Goal: Information Seeking & Learning: Find specific fact

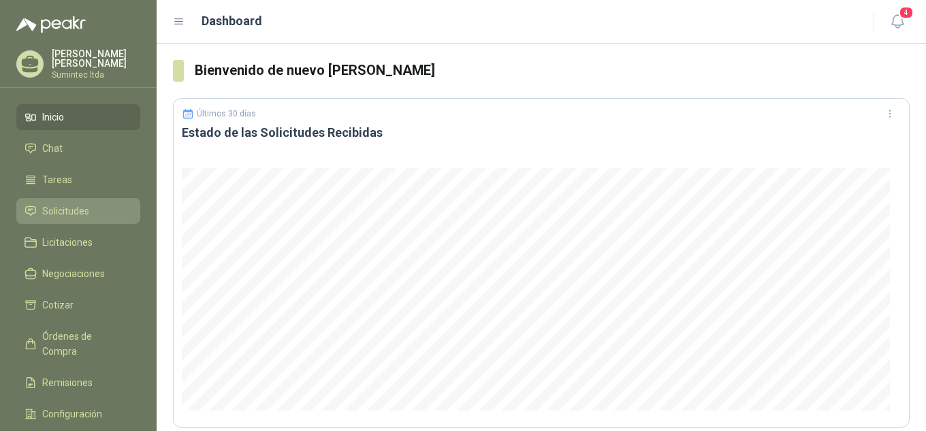
click at [62, 204] on span "Solicitudes" at bounding box center [65, 211] width 47 height 15
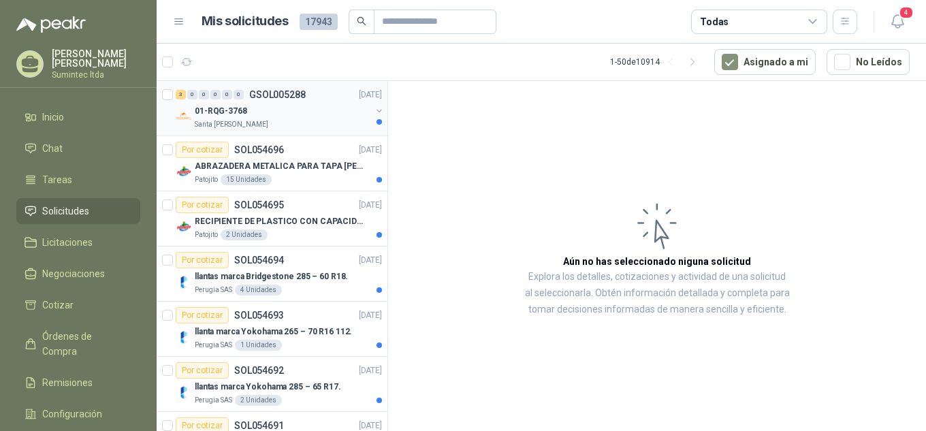
click at [262, 128] on div "Santa [PERSON_NAME]" at bounding box center [283, 124] width 176 height 11
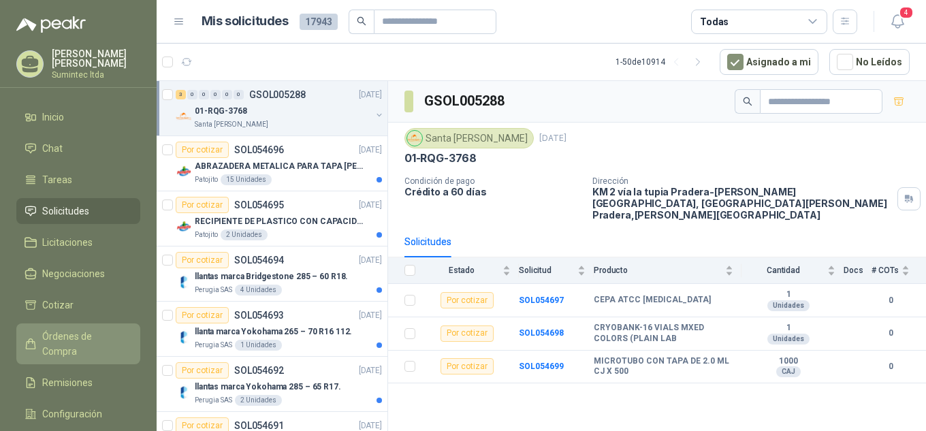
click at [85, 337] on span "Órdenes de Compra" at bounding box center [84, 344] width 85 height 30
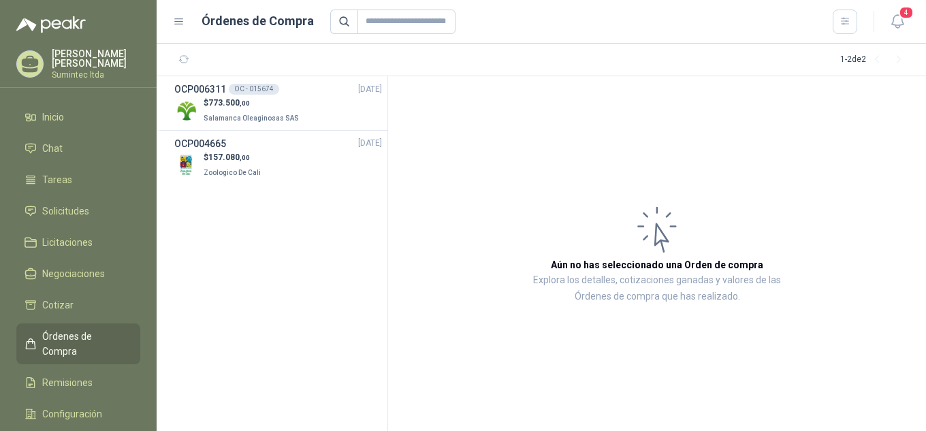
click at [56, 192] on ul "Inicio Chat Tareas Solicitudes Licitaciones Negociaciones Cotizar Órdenes de Co…" at bounding box center [78, 284] width 157 height 360
click at [59, 205] on span "Solicitudes" at bounding box center [65, 211] width 47 height 15
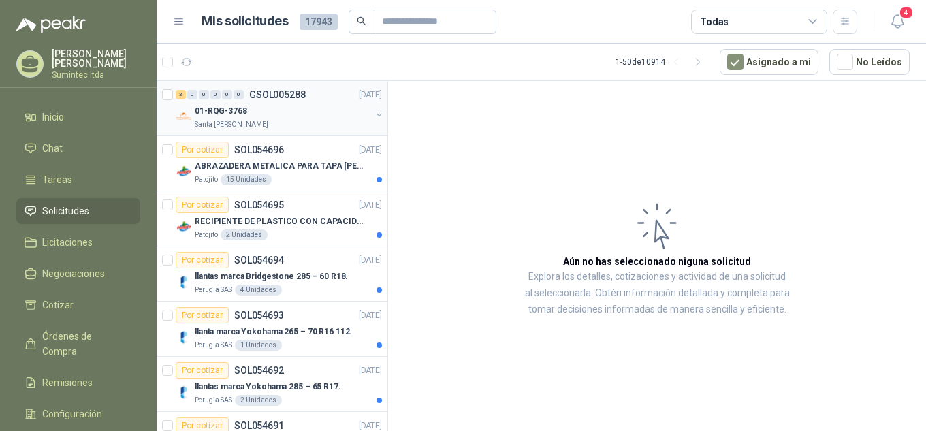
click at [277, 123] on div "Santa [PERSON_NAME]" at bounding box center [283, 124] width 176 height 11
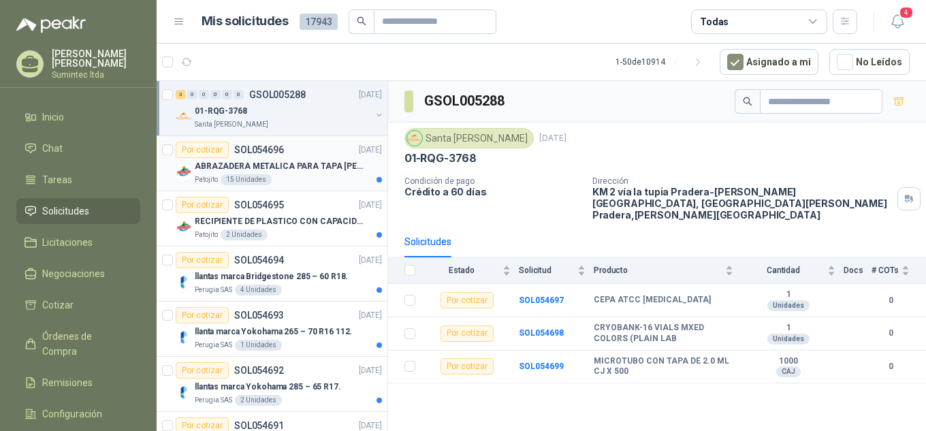
click at [283, 166] on p "ABRAZADERA METALICA PARA TAPA [PERSON_NAME] DE PLASTICO DE 50 LT" at bounding box center [280, 166] width 170 height 13
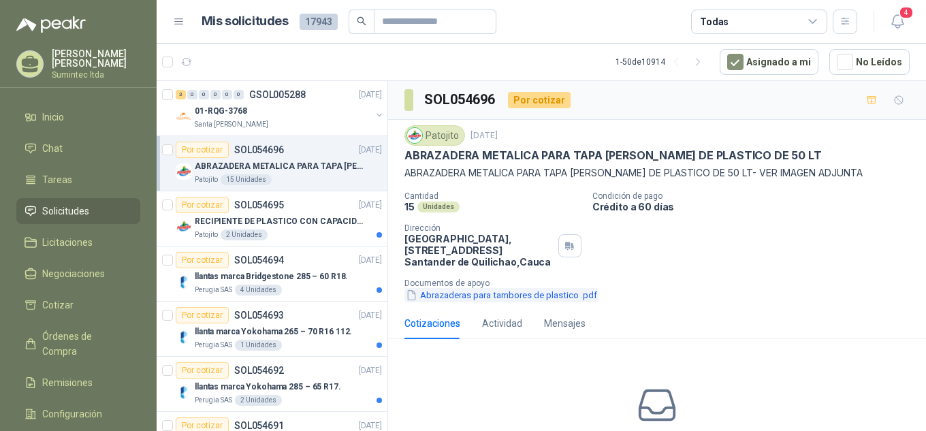
click at [507, 298] on button "Abrazaderas para tambores de plastico .pdf" at bounding box center [502, 295] width 194 height 14
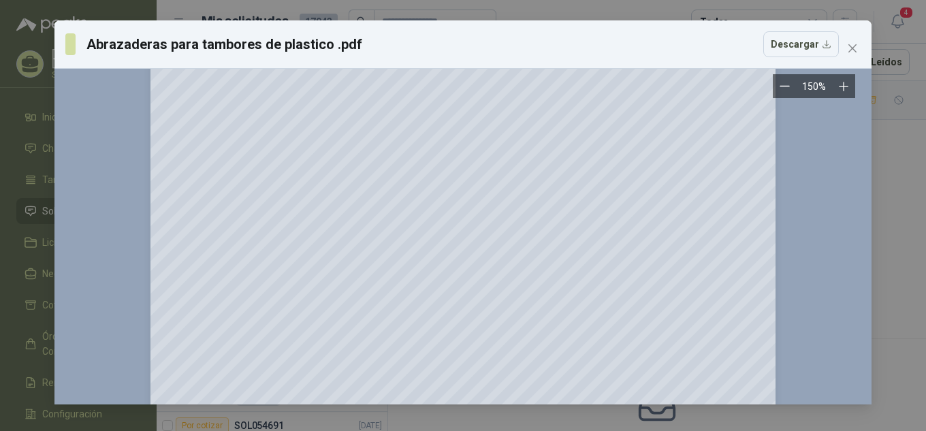
scroll to position [118, 0]
click at [858, 53] on span "Close" at bounding box center [853, 48] width 22 height 11
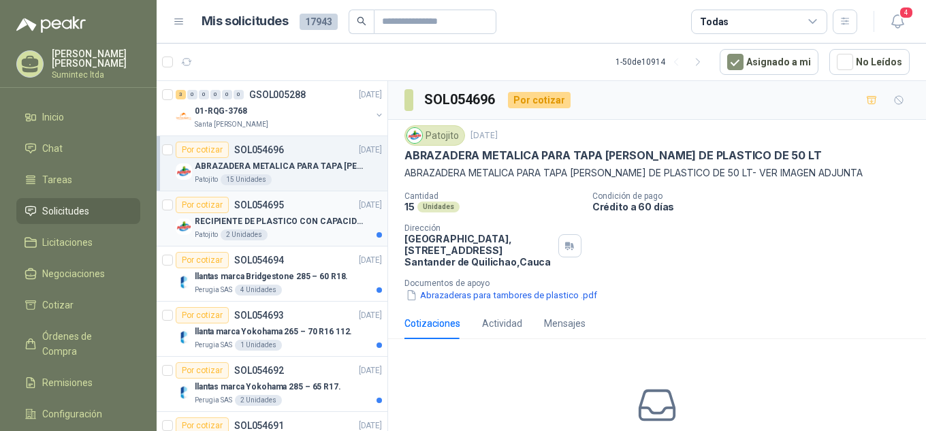
click at [289, 225] on p "RECIPIENTE DE PLASTICO CON CAPACIDAD DE 1.8 LT PARA LA EXTRACCIÓN MANUAL DE LIQ…" at bounding box center [280, 221] width 170 height 13
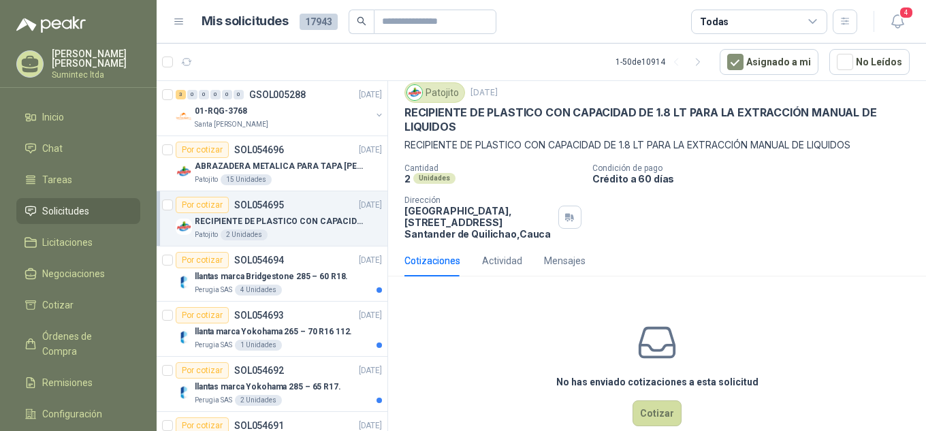
scroll to position [68, 0]
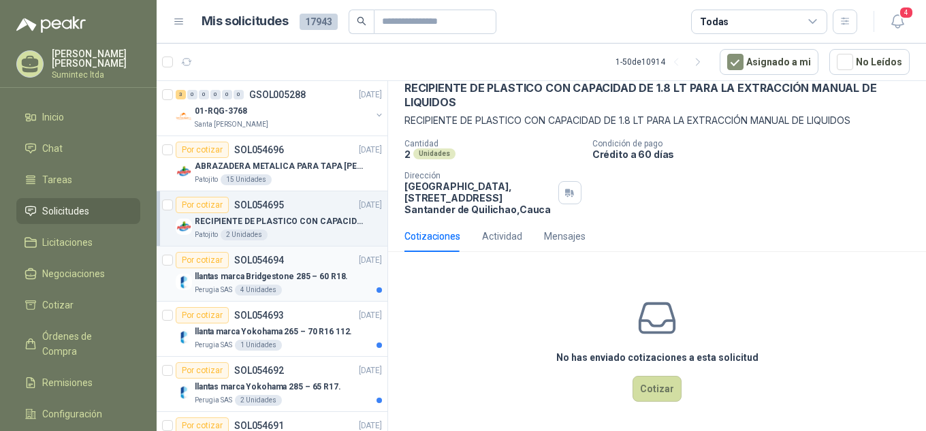
click at [316, 277] on p "llantas marca Bridgestone 285 – 60 R18." at bounding box center [271, 276] width 153 height 13
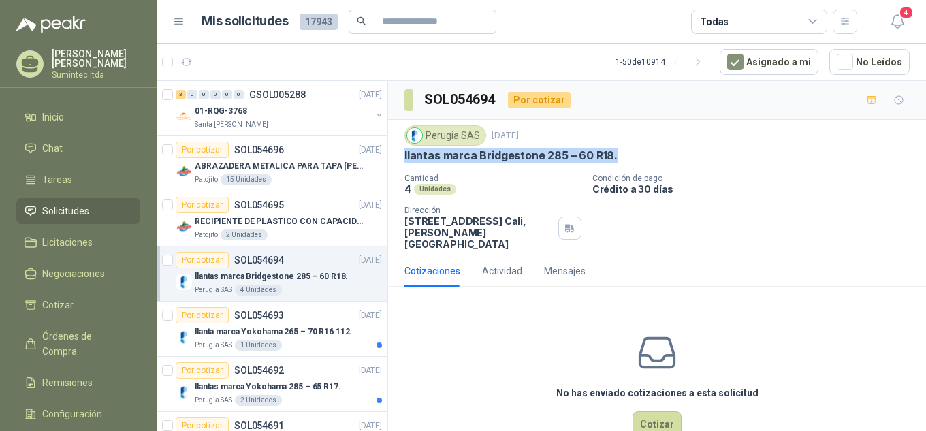
drag, startPoint x: 628, startPoint y: 157, endPoint x: 399, endPoint y: 166, distance: 229.0
click at [399, 166] on div "Perugia SAS [DATE] llantas marca Bridgestone 285 – 60 R18. Cantidad 4 Unidades …" at bounding box center [657, 188] width 538 height 136
copy p "llantas marca Bridgestone 285 – 60 R18."
